Goal: Transaction & Acquisition: Obtain resource

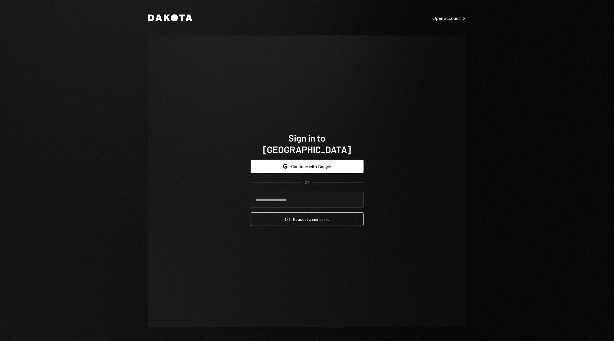
click at [227, 220] on div "Sign in to [GEOGRAPHIC_DATA] Google Continue with Google OR Email Request a sig…" at bounding box center [307, 180] width 318 height 291
click at [292, 196] on input "email" at bounding box center [307, 199] width 113 height 16
click at [321, 160] on button "Google Continue with Google" at bounding box center [307, 167] width 113 height 14
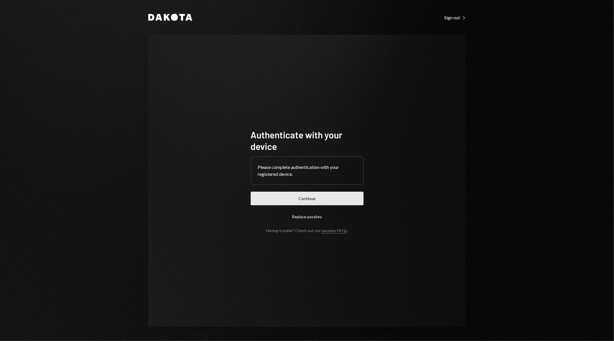
click at [328, 198] on button "Continue" at bounding box center [307, 198] width 113 height 14
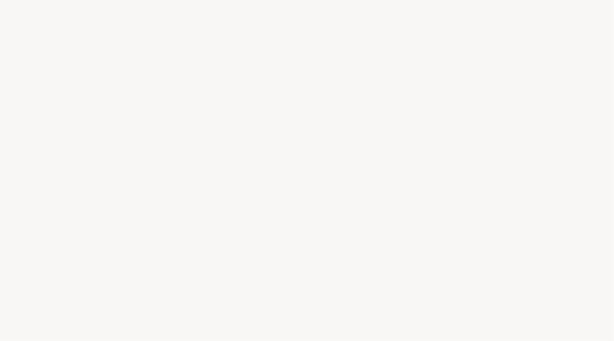
click at [533, 63] on div at bounding box center [307, 170] width 614 height 341
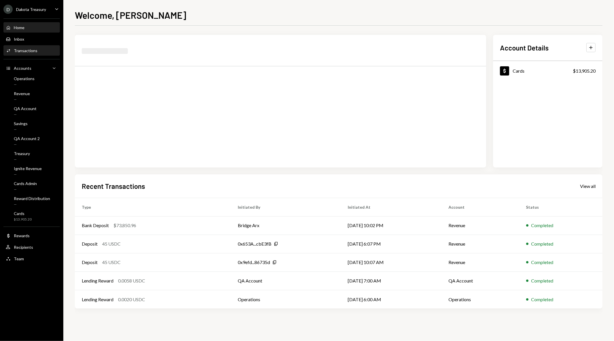
click at [22, 53] on div "Activities Transactions" at bounding box center [32, 51] width 52 height 10
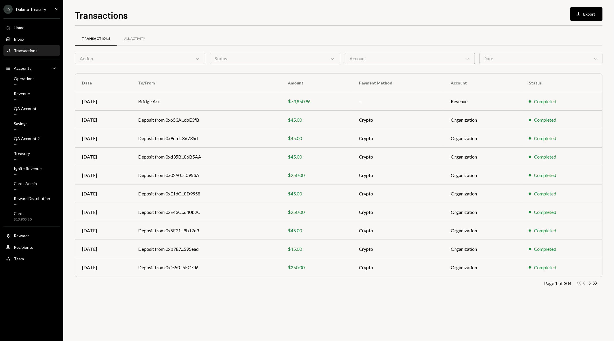
click at [436, 62] on div "Account Chevron Down" at bounding box center [410, 59] width 130 height 12
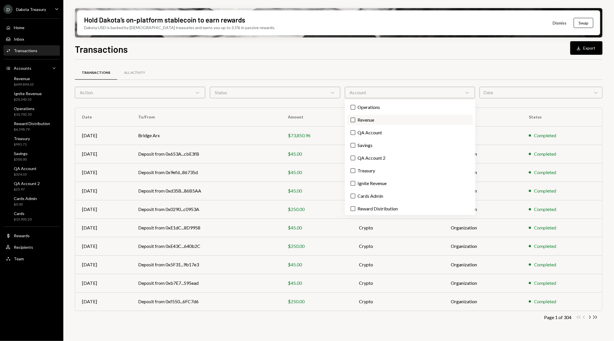
click at [393, 119] on label "Revenue" at bounding box center [410, 120] width 126 height 10
click at [355, 119] on button "Revenue" at bounding box center [353, 119] width 5 height 5
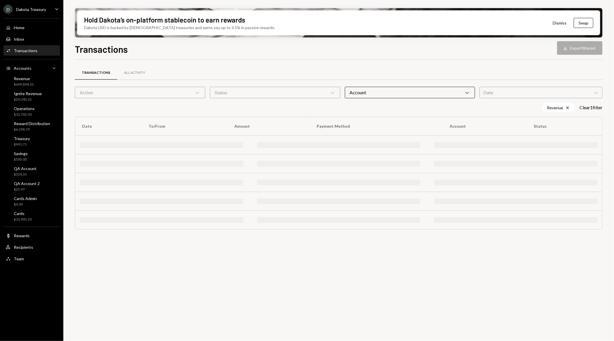
click at [364, 60] on div "Transactions All Activity Action Chevron Down Status Chevron Down Account Chevr…" at bounding box center [339, 150] width 528 height 181
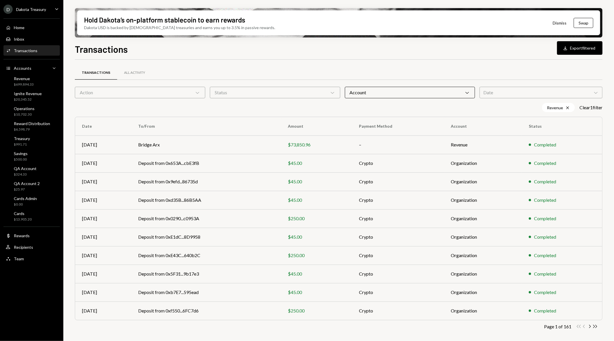
click at [500, 90] on div "Date Chevron Down" at bounding box center [541, 93] width 123 height 12
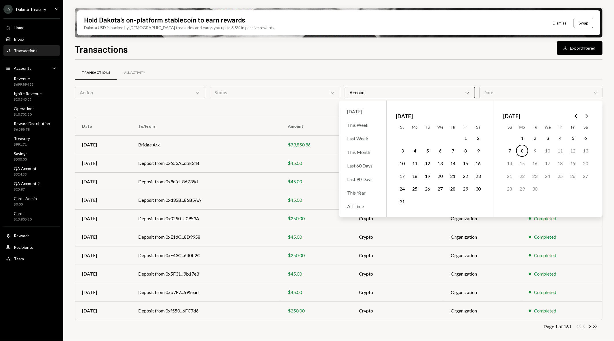
click at [520, 138] on button "1" at bounding box center [522, 138] width 12 height 12
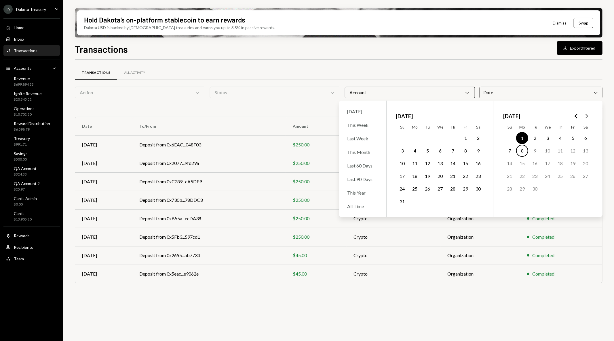
click at [519, 149] on button "8" at bounding box center [522, 151] width 12 height 12
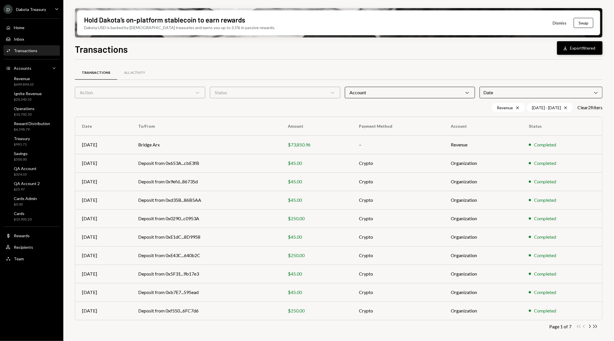
click at [566, 49] on icon "Download" at bounding box center [566, 48] width 6 height 6
click at [43, 78] on div "Revenue $699,894.33" at bounding box center [32, 81] width 52 height 11
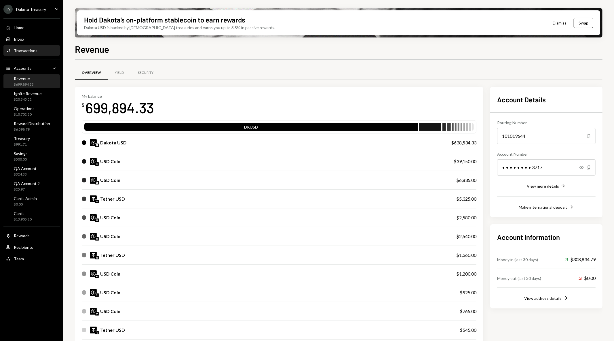
click at [29, 48] on div "Transactions" at bounding box center [26, 50] width 24 height 5
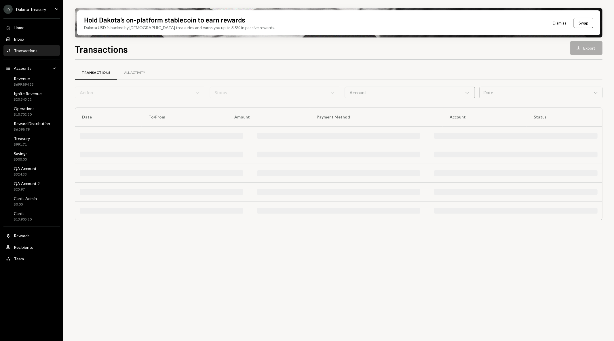
click at [385, 97] on div "Account Chevron Down" at bounding box center [410, 93] width 130 height 12
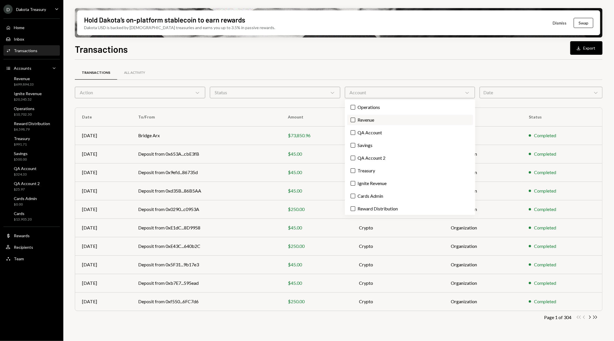
click at [377, 119] on label "Revenue" at bounding box center [410, 120] width 126 height 10
click at [355, 119] on button "Revenue" at bounding box center [353, 119] width 5 height 5
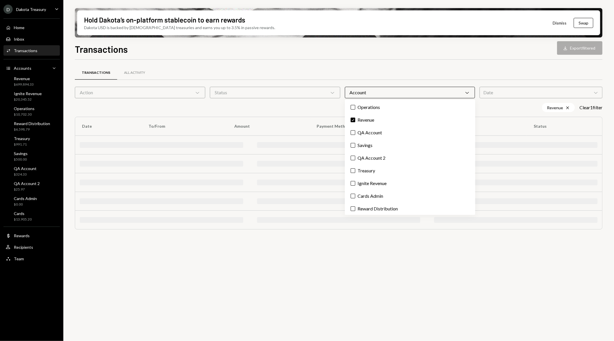
click at [494, 95] on div "Date Chevron Down" at bounding box center [541, 93] width 123 height 12
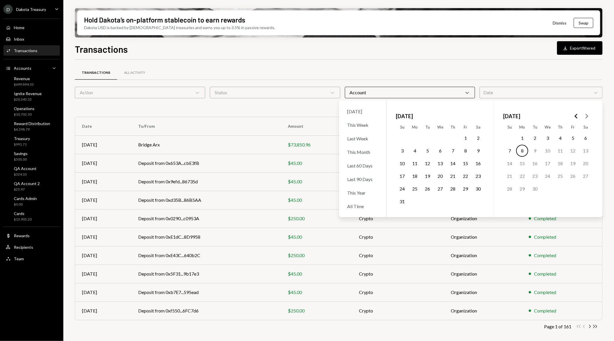
click at [463, 137] on button "1" at bounding box center [466, 138] width 12 height 12
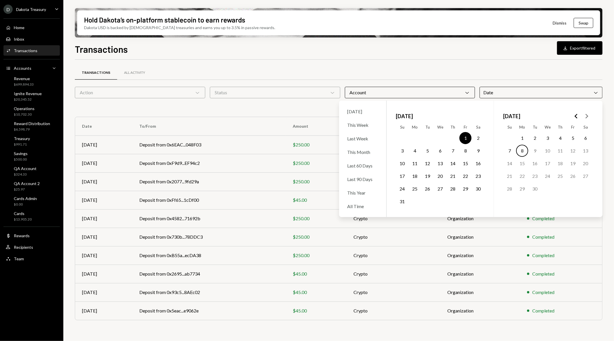
click at [402, 203] on button "31" at bounding box center [402, 201] width 12 height 12
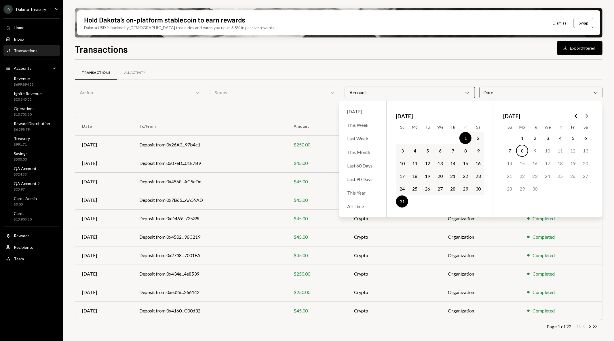
click at [484, 61] on div "Transactions All Activity Action Chevron Down Status Chevron Down Account Chevr…" at bounding box center [339, 202] width 528 height 284
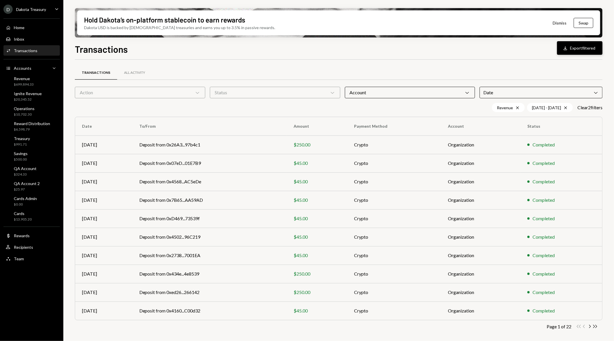
click at [566, 47] on icon "Download" at bounding box center [566, 48] width 6 height 6
click at [375, 93] on div "Account Chevron Down" at bounding box center [410, 93] width 130 height 12
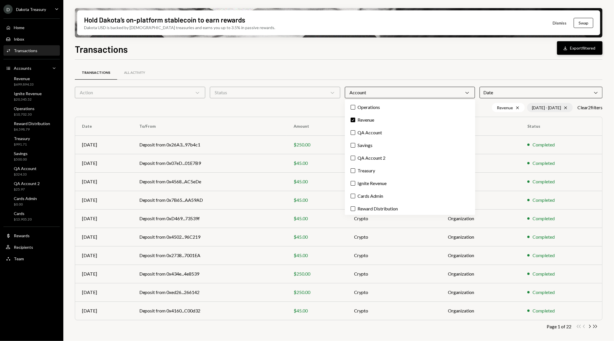
click at [536, 107] on div "08/01/25 - 08/31/25 Cross" at bounding box center [550, 107] width 46 height 9
